Goal: Transaction & Acquisition: Purchase product/service

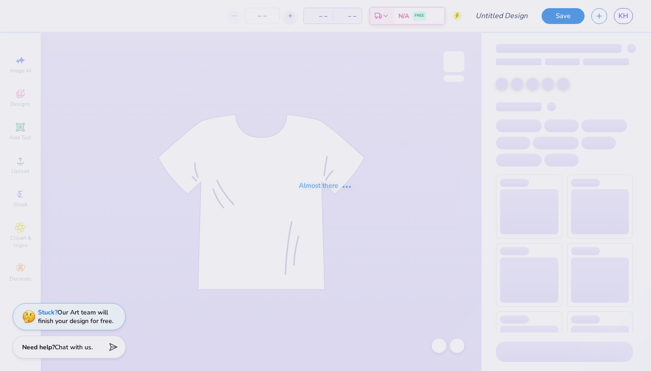
type input "[US_STATE][GEOGRAPHIC_DATA]-[GEOGRAPHIC_DATA] [GEOGRAPHIC_DATA] : [PERSON_NAME]"
type input "12"
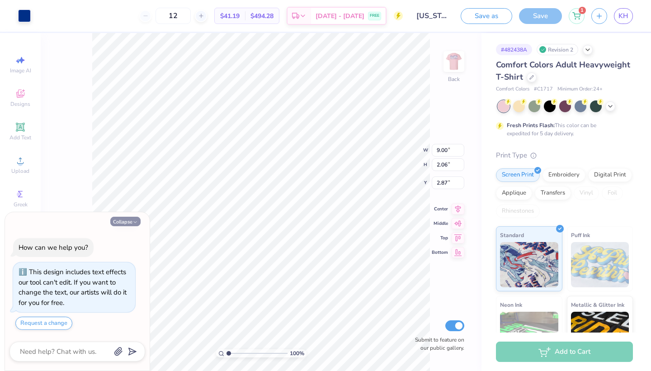
click at [130, 217] on button "Collapse" at bounding box center [125, 221] width 30 height 9
type textarea "x"
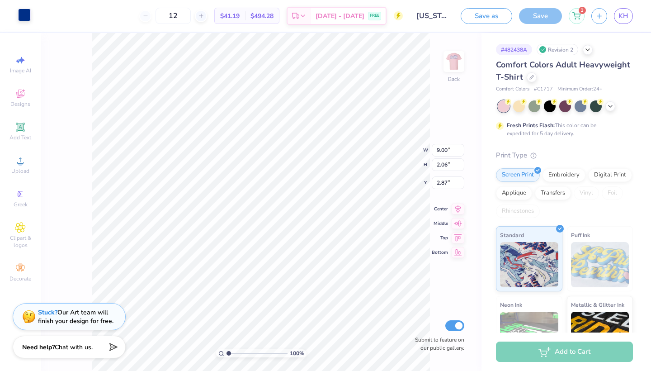
click at [24, 21] on div at bounding box center [24, 15] width 13 height 13
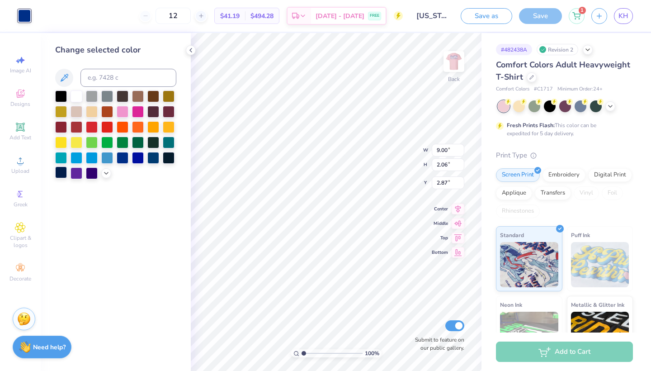
click at [61, 175] on div at bounding box center [61, 172] width 12 height 12
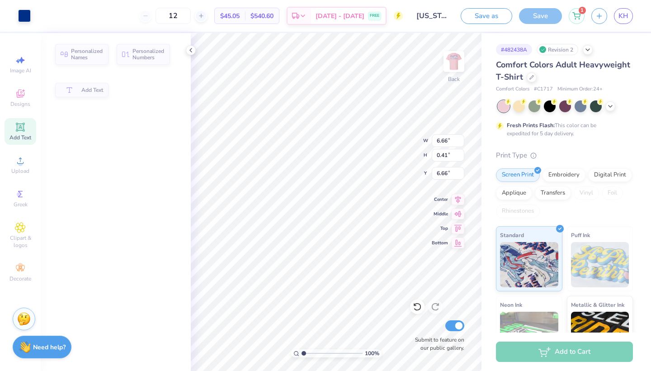
type input "6.66"
type input "0.41"
type input "6.66"
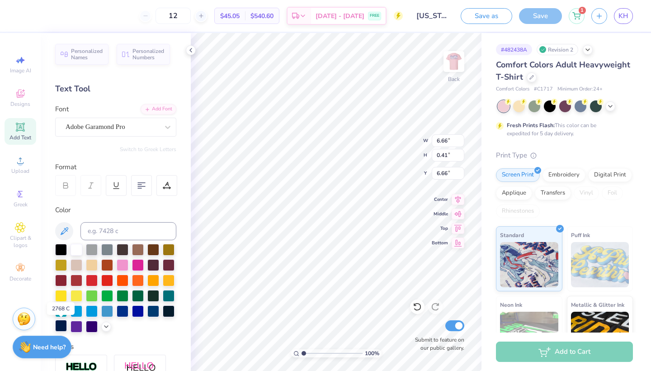
click at [62, 326] on div at bounding box center [61, 326] width 12 height 12
type input "1.73"
type input "1.57"
type input "4.65"
click at [61, 327] on div at bounding box center [61, 326] width 12 height 12
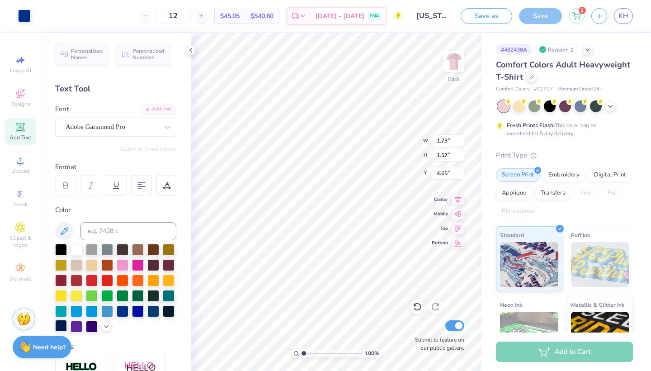
click at [62, 323] on div at bounding box center [61, 326] width 12 height 12
type input "4.62"
click at [61, 322] on div at bounding box center [61, 326] width 12 height 12
click at [61, 325] on div at bounding box center [61, 326] width 12 height 12
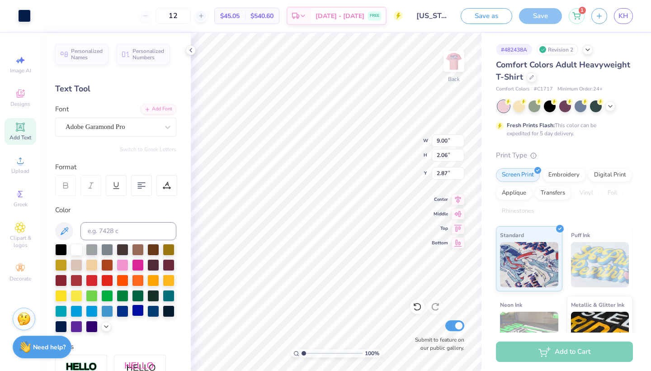
click at [137, 311] on div at bounding box center [138, 310] width 12 height 12
click at [37, 15] on div at bounding box center [40, 15] width 13 height 13
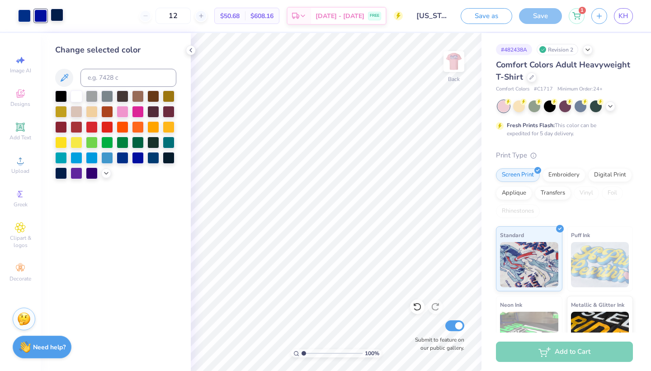
click at [61, 16] on div at bounding box center [57, 15] width 13 height 13
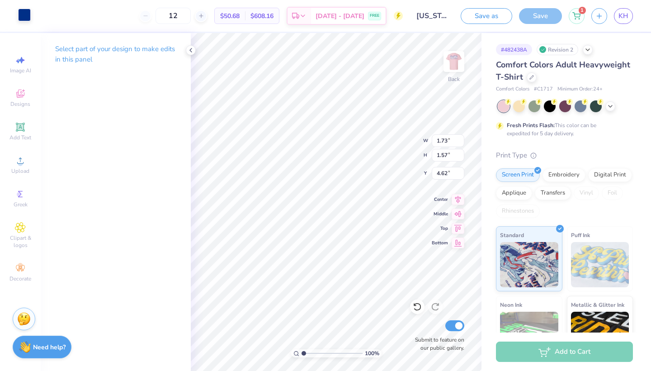
click at [30, 17] on div at bounding box center [24, 15] width 13 height 13
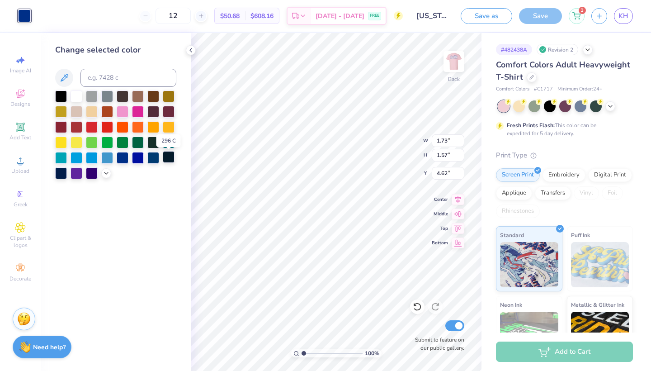
click at [170, 158] on div at bounding box center [169, 157] width 12 height 12
click at [55, 171] on div at bounding box center [61, 172] width 12 height 12
type input "1.59"
type input "1.50"
type input "3.13"
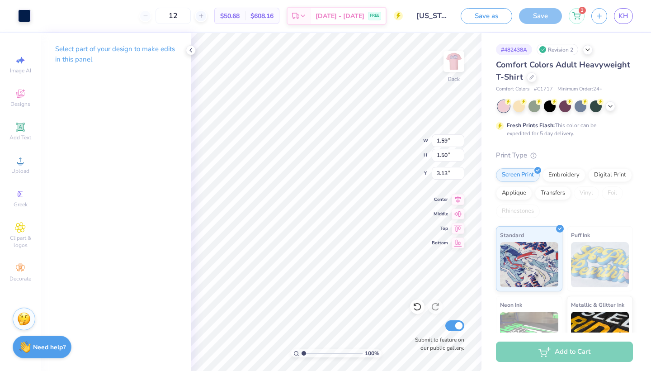
type input "1.09"
type input "1.02"
type input "2.92"
type input "0.73"
type input "0.91"
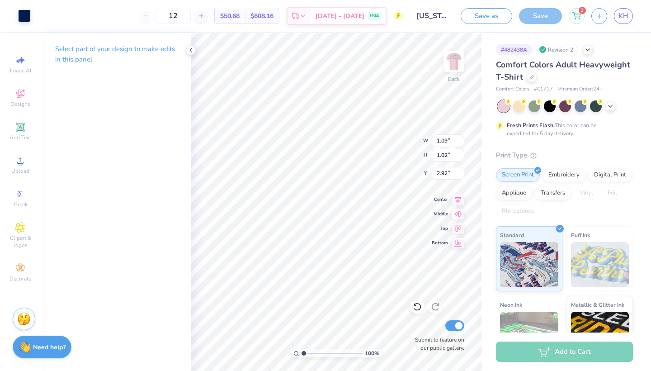
type input "2.87"
click at [56, 18] on div at bounding box center [57, 15] width 13 height 13
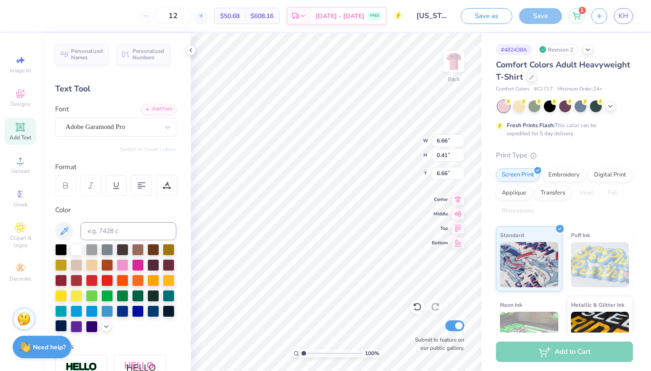
click at [63, 325] on div at bounding box center [61, 326] width 12 height 12
type input "5.34"
click at [61, 324] on div at bounding box center [61, 326] width 12 height 12
click at [60, 327] on div at bounding box center [61, 326] width 12 height 12
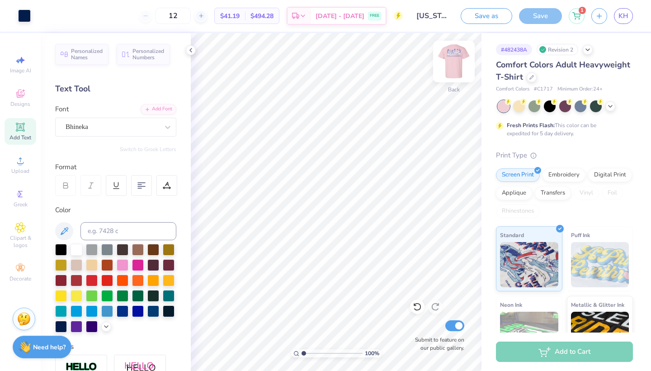
click at [458, 66] on img at bounding box center [454, 61] width 36 height 36
click at [62, 325] on div at bounding box center [61, 326] width 12 height 12
click at [456, 66] on img at bounding box center [454, 61] width 36 height 36
click at [456, 66] on img at bounding box center [454, 61] width 18 height 18
click at [453, 68] on img at bounding box center [454, 61] width 36 height 36
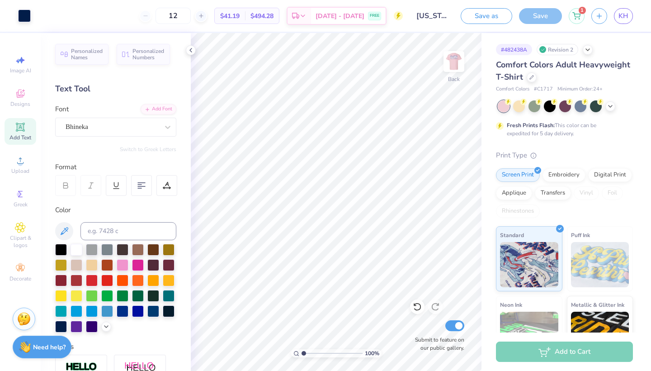
click at [453, 68] on img at bounding box center [454, 61] width 18 height 18
click at [61, 325] on div at bounding box center [61, 326] width 12 height 12
click at [42, 9] on div at bounding box center [40, 15] width 13 height 13
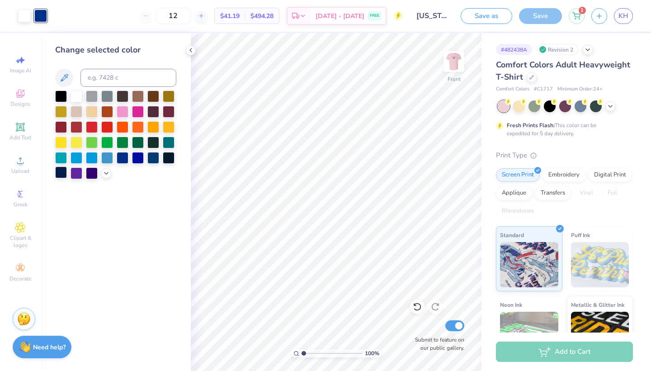
click at [61, 178] on div at bounding box center [61, 172] width 12 height 12
click at [452, 66] on img at bounding box center [454, 61] width 36 height 36
click at [452, 66] on img at bounding box center [454, 61] width 18 height 18
click at [535, 353] on div "Add to Cart" at bounding box center [564, 351] width 137 height 20
click at [550, 358] on div "Add to Cart" at bounding box center [564, 351] width 137 height 20
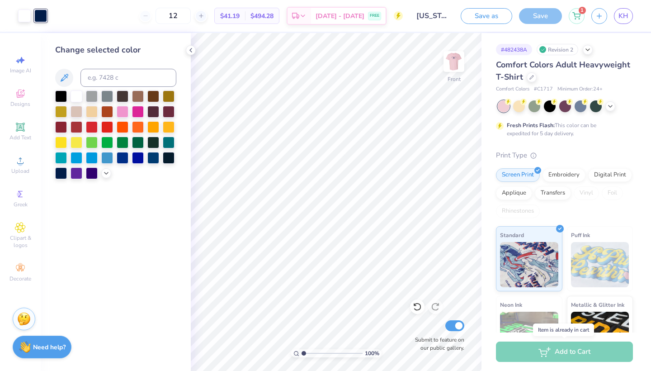
click at [553, 349] on div "Add to Cart" at bounding box center [564, 351] width 137 height 20
click at [548, 22] on div "Save" at bounding box center [540, 16] width 43 height 16
click at [542, 16] on div "Save" at bounding box center [540, 16] width 43 height 16
click at [192, 47] on icon at bounding box center [190, 50] width 7 height 7
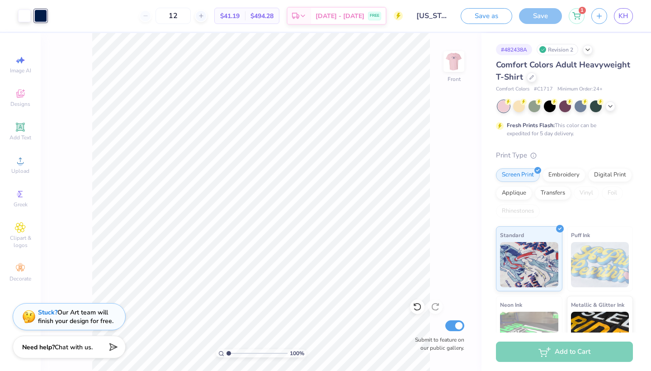
click at [523, 355] on div "Add to Cart" at bounding box center [564, 351] width 137 height 20
click at [470, 247] on div "100 % Front Submit to feature on our public gallery." at bounding box center [261, 202] width 441 height 338
click at [547, 12] on div "Save" at bounding box center [540, 16] width 43 height 16
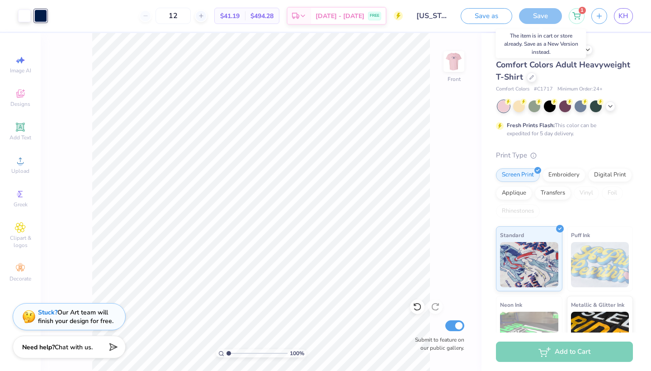
click at [547, 12] on div "Save" at bounding box center [540, 16] width 43 height 16
click at [501, 17] on button "Save as" at bounding box center [487, 15] width 52 height 16
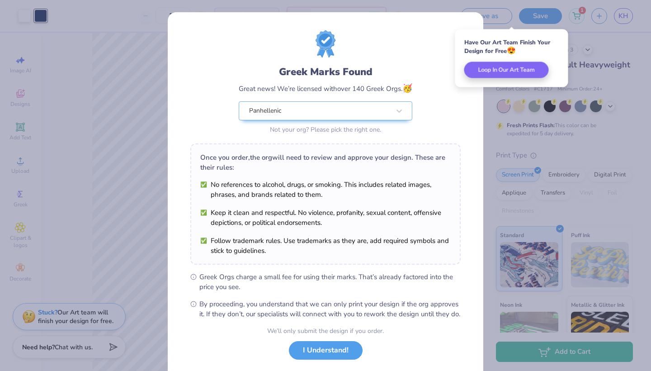
click at [332, 359] on button "I Understand!" at bounding box center [326, 350] width 74 height 19
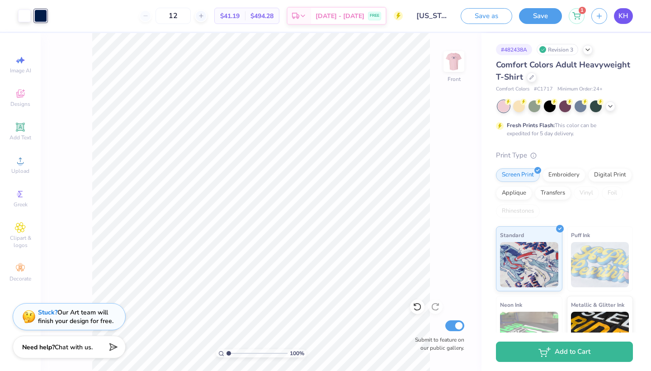
click at [624, 16] on span "KH" at bounding box center [623, 16] width 10 height 10
